Goal: Complete application form

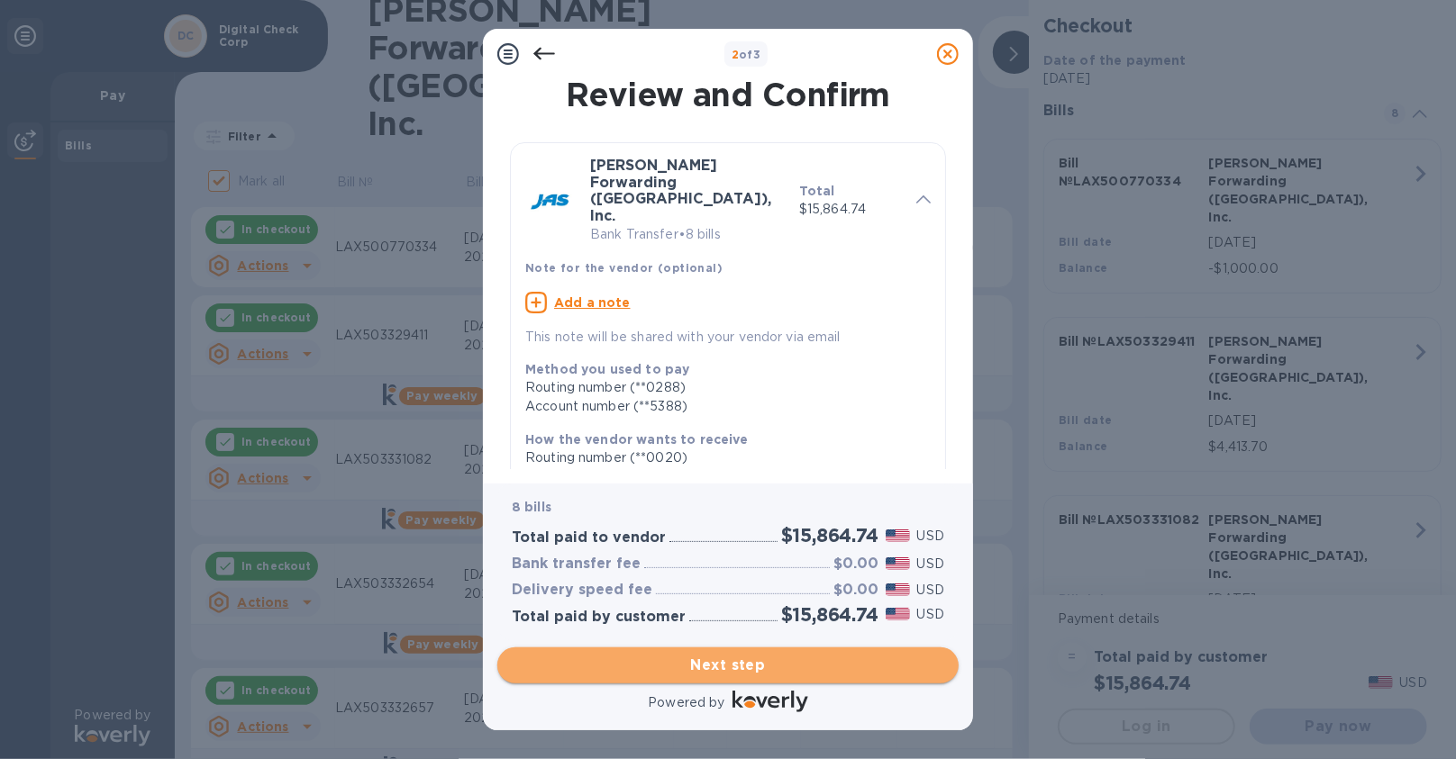
click at [754, 670] on span "Next step" at bounding box center [728, 666] width 432 height 22
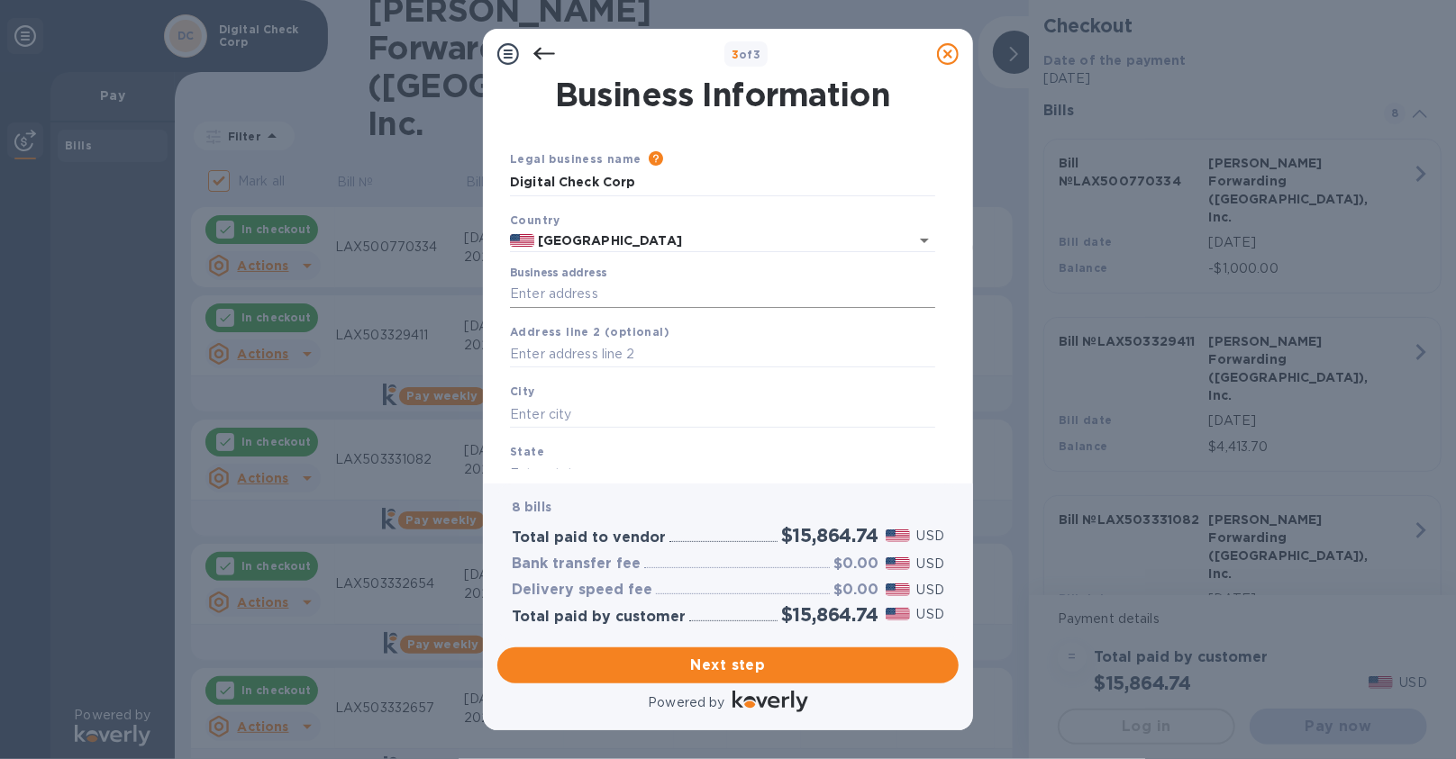
click at [664, 287] on input "Business address" at bounding box center [722, 294] width 425 height 27
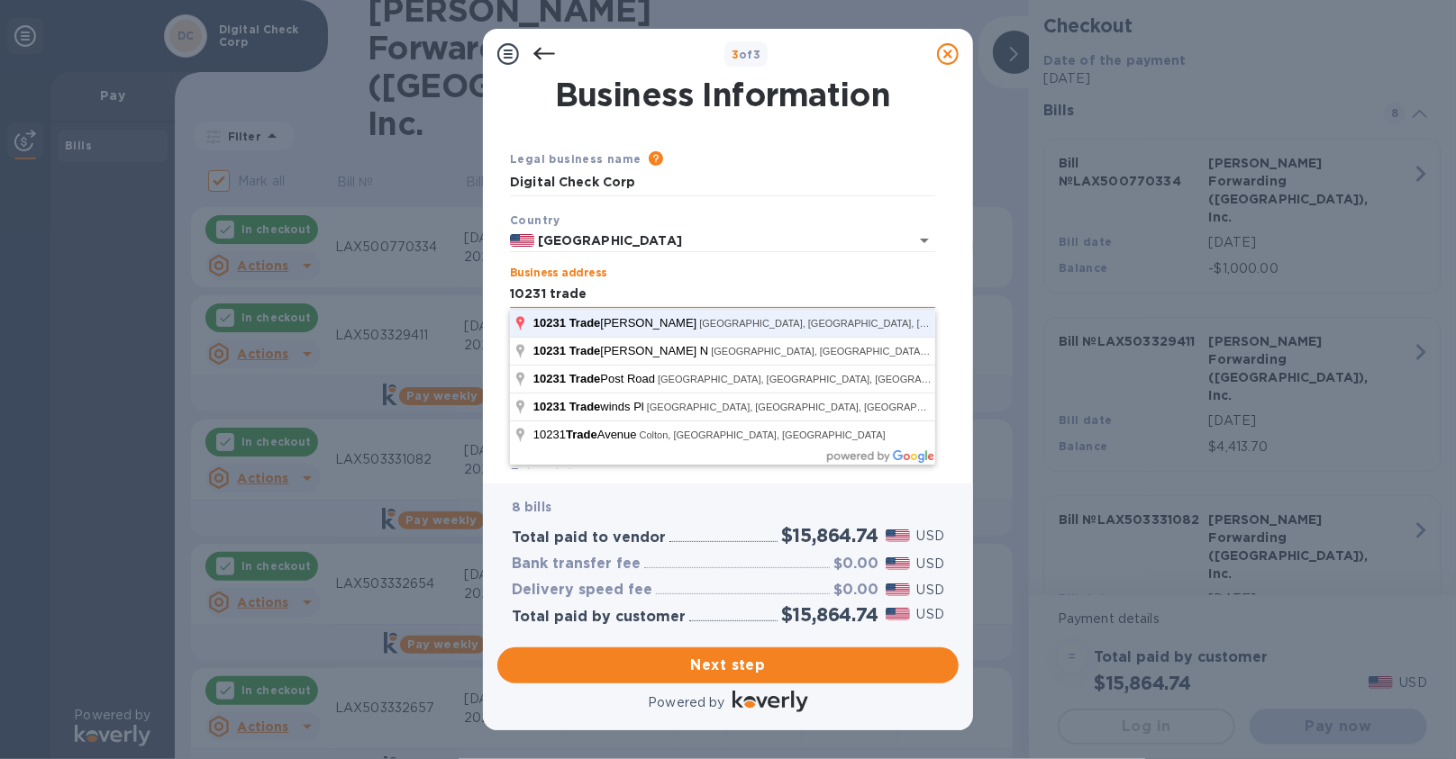
type input "[STREET_ADDRESS]"
type input "[GEOGRAPHIC_DATA]"
type input "CA"
type input "91730"
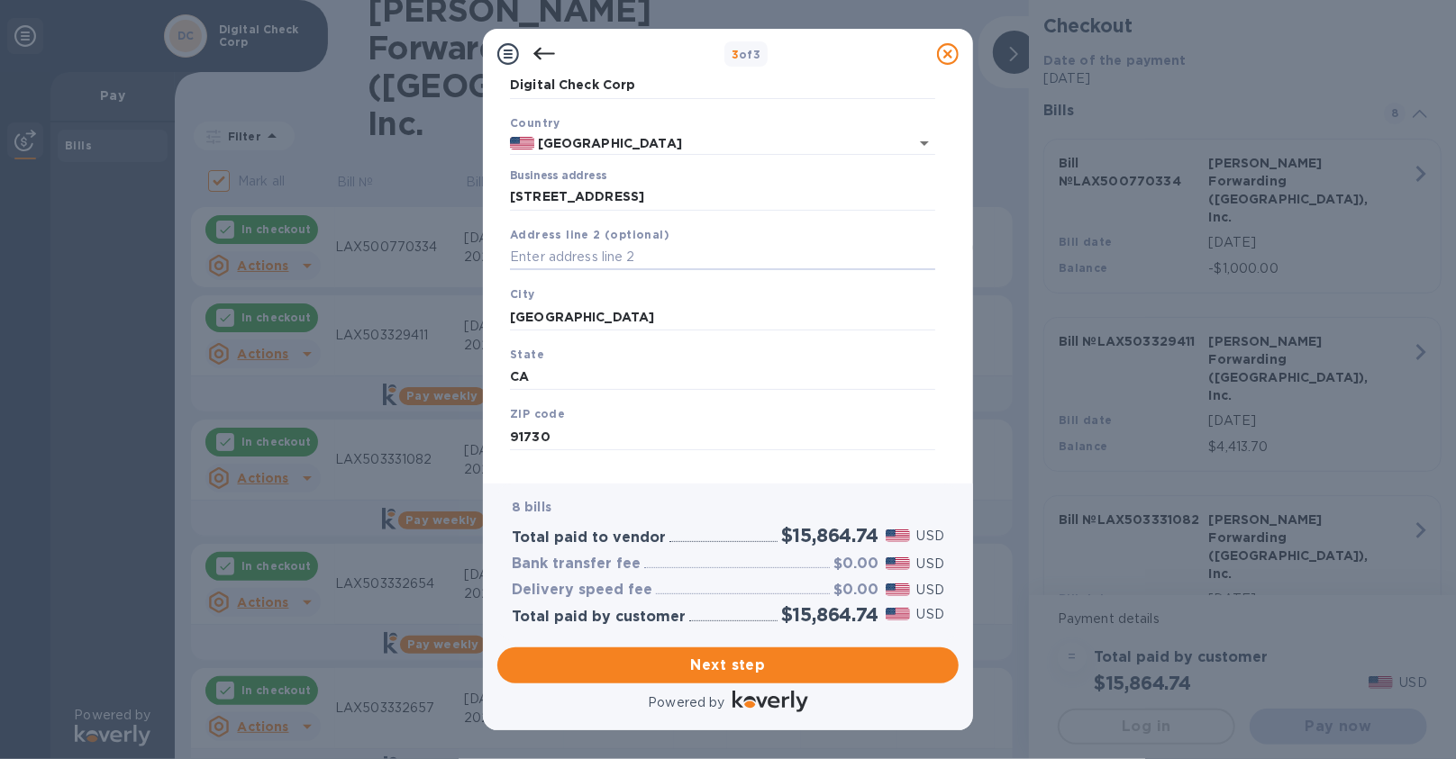
scroll to position [123, 0]
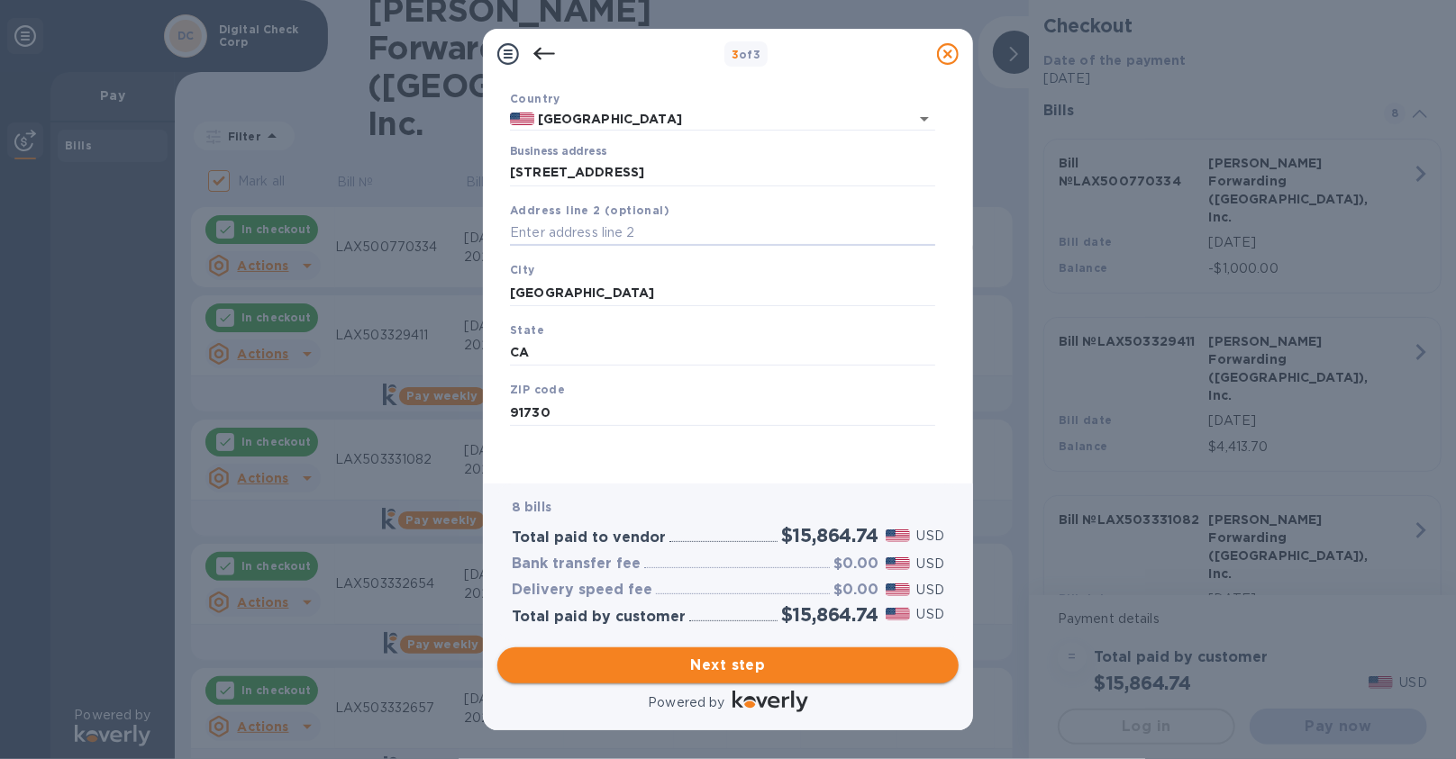
click at [742, 663] on span "Next step" at bounding box center [728, 666] width 432 height 22
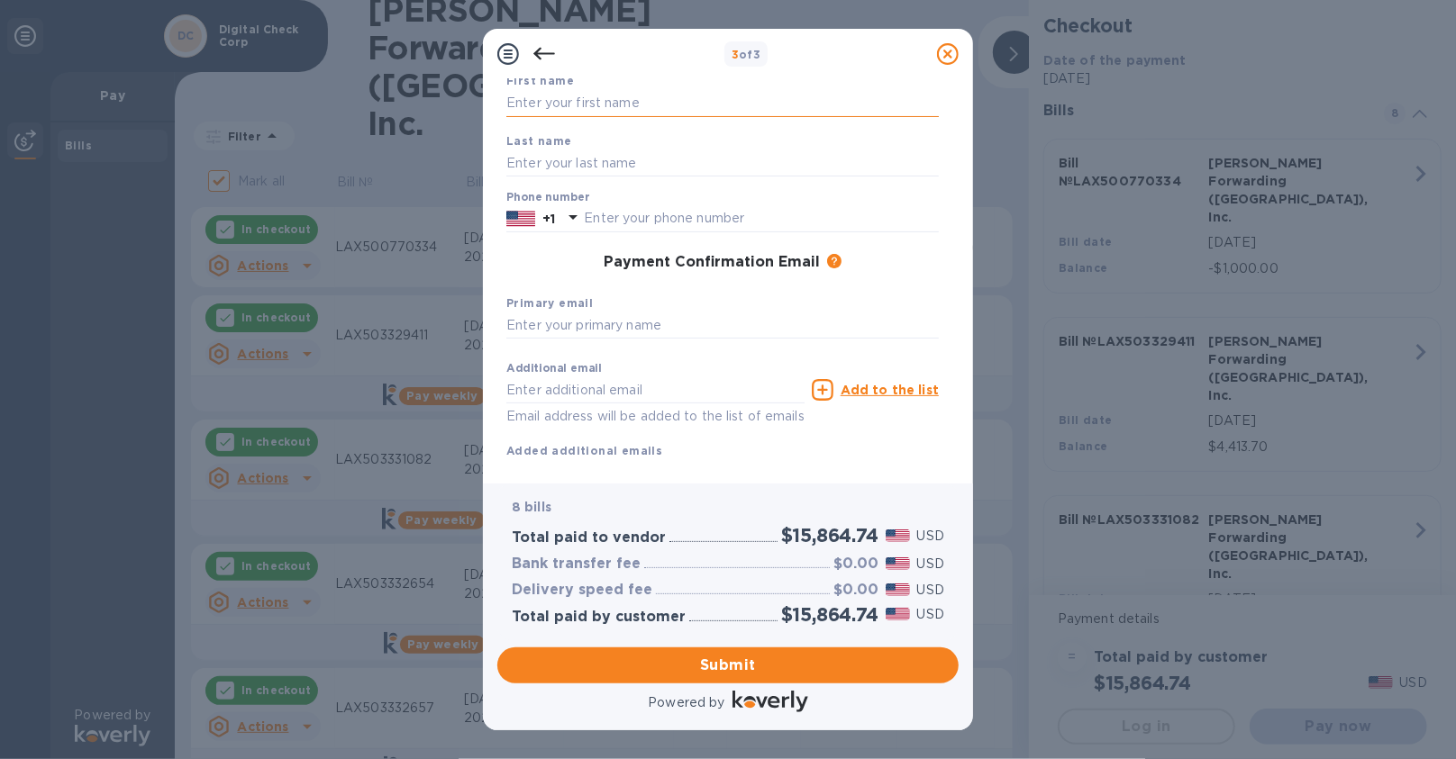
click at [649, 114] on input "text" at bounding box center [722, 103] width 432 height 27
type input "[PERSON_NAME]"
type input "Fahilga"
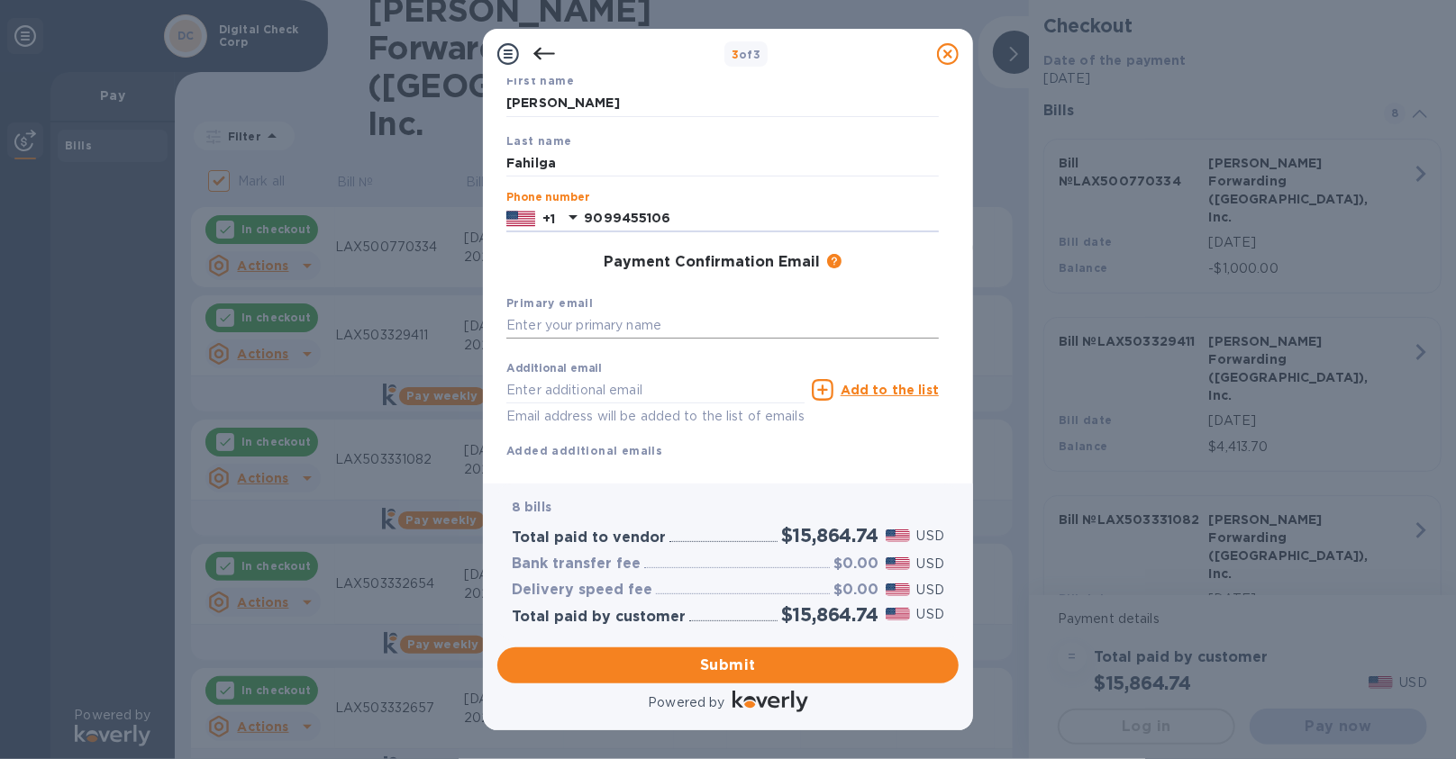
type input "9099455106"
click at [591, 334] on input "text" at bounding box center [722, 326] width 432 height 27
type input "[EMAIL_ADDRESS][DOMAIN_NAME]"
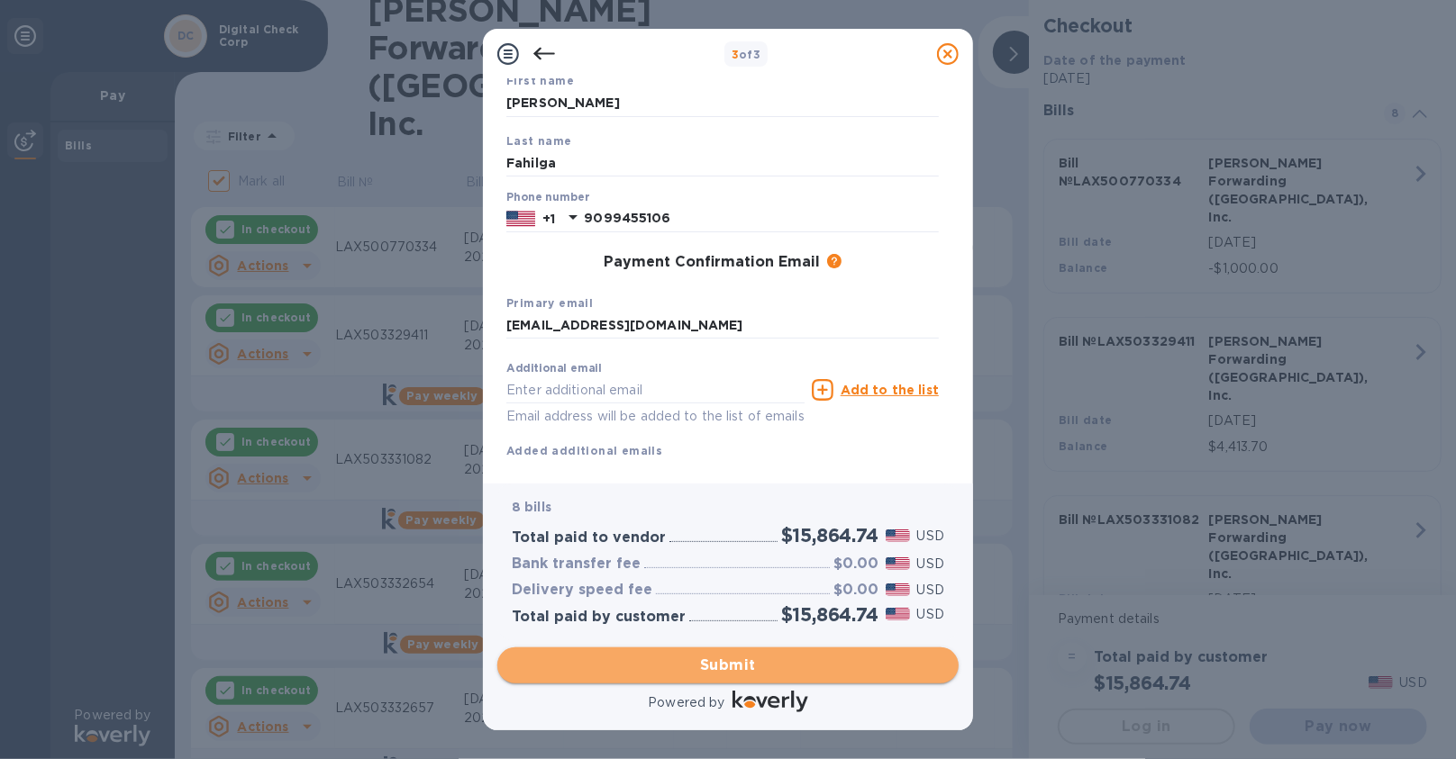
click at [729, 668] on span "Submit" at bounding box center [728, 666] width 432 height 22
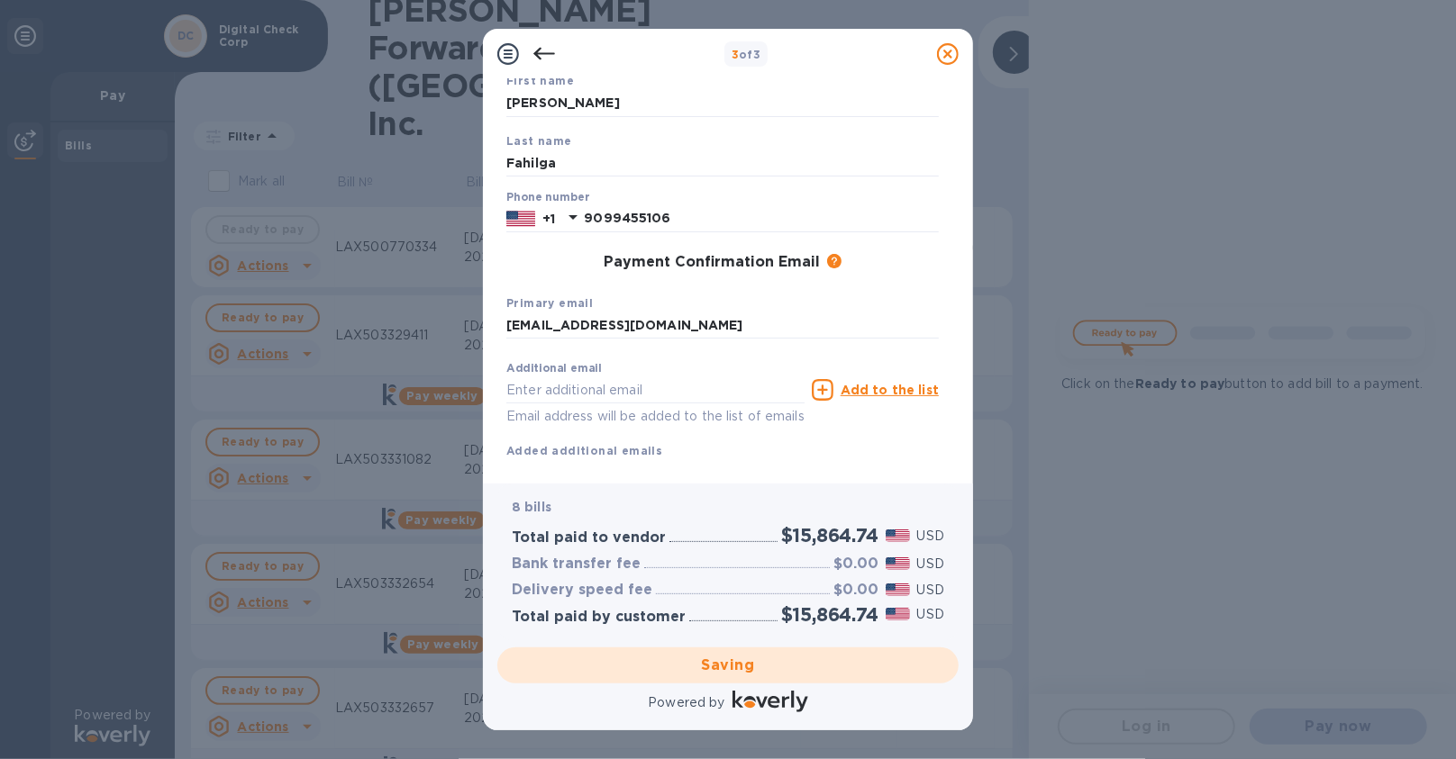
checkbox input "false"
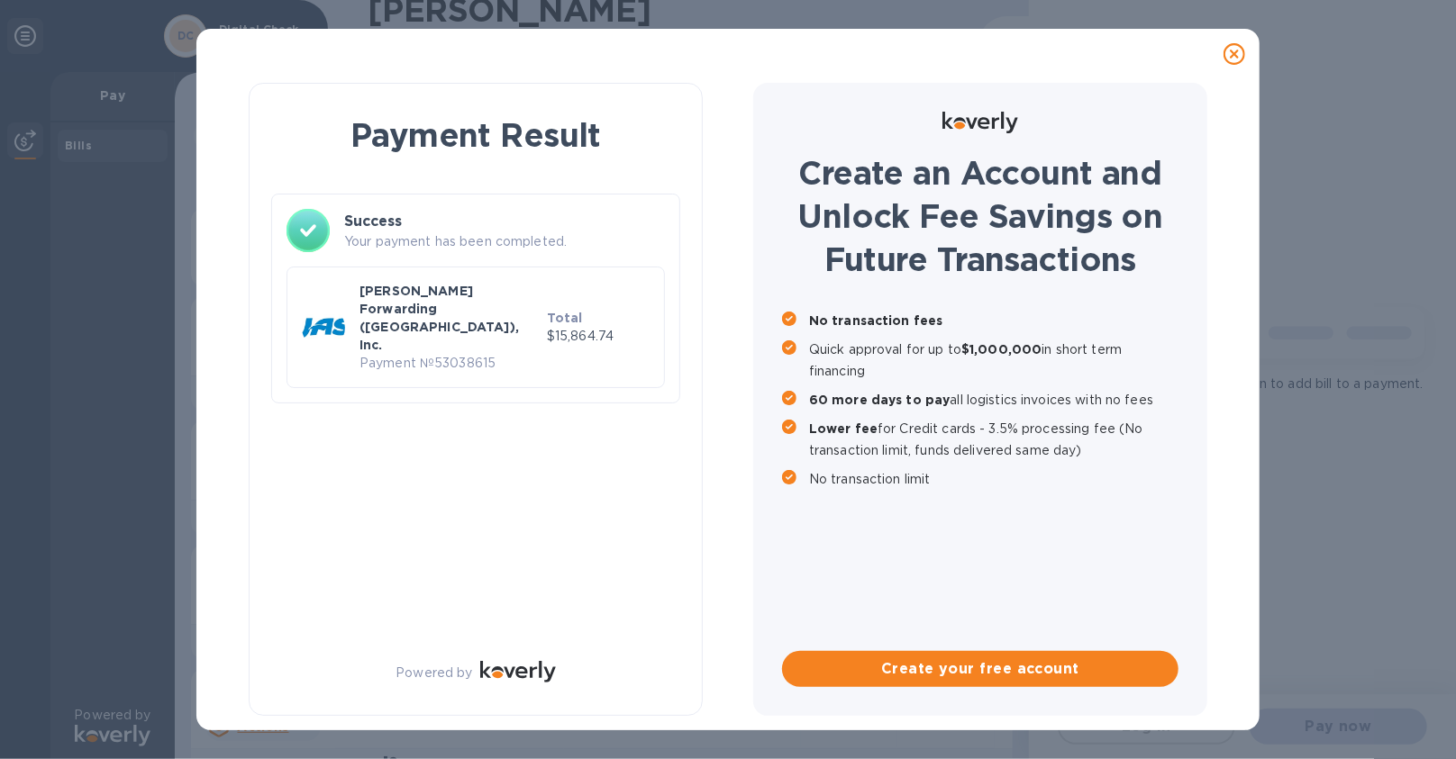
scroll to position [0, 0]
